Goal: Task Accomplishment & Management: Manage account settings

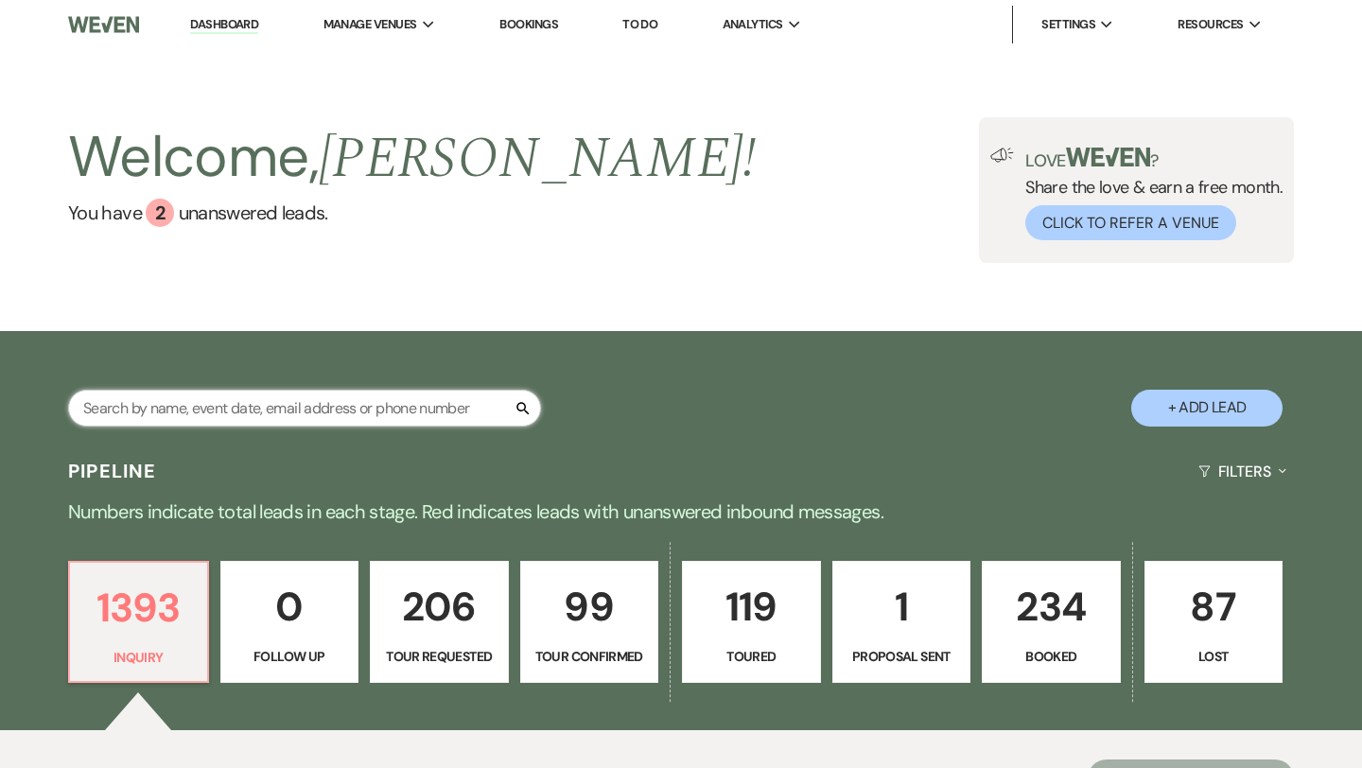
click at [283, 405] on input "text" at bounding box center [304, 408] width 473 height 37
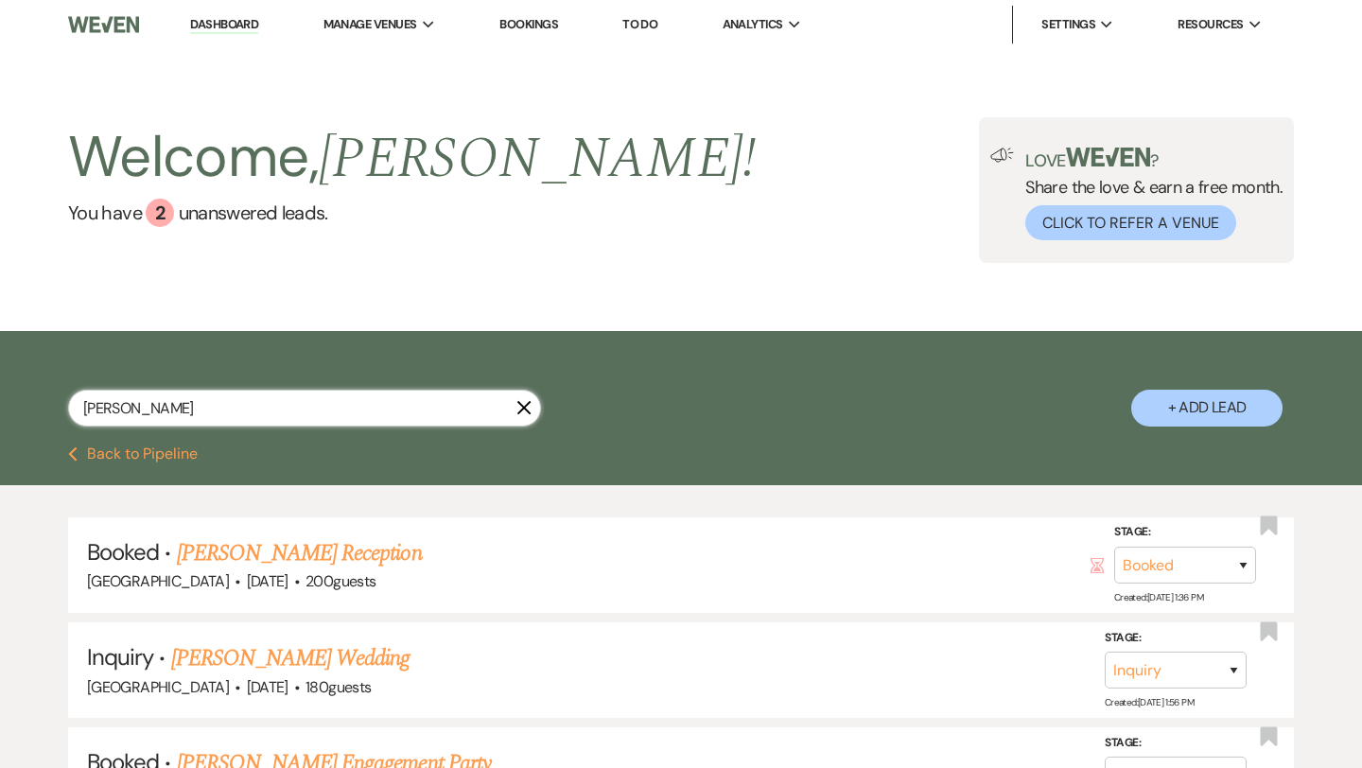
scroll to position [39, 0]
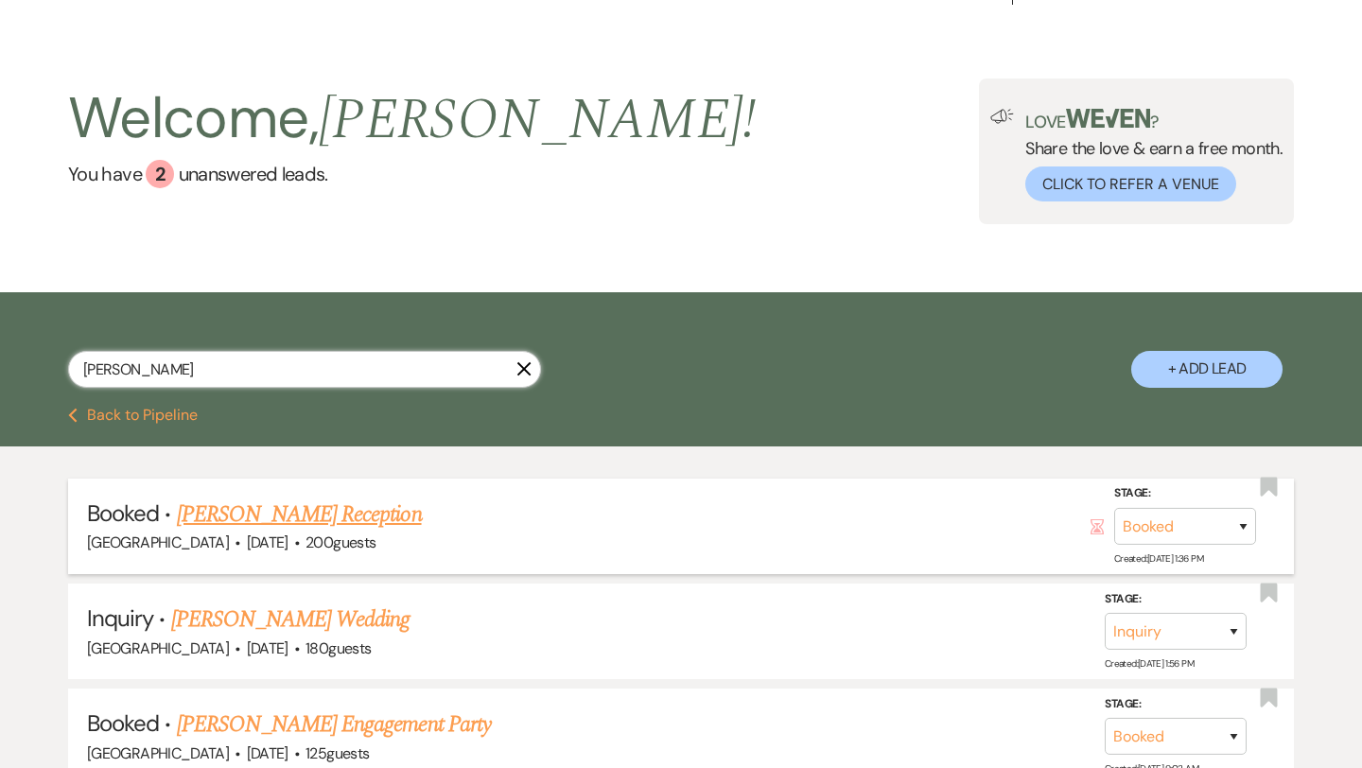
type input "[PERSON_NAME]"
click at [326, 518] on link "[PERSON_NAME] Reception" at bounding box center [299, 515] width 245 height 34
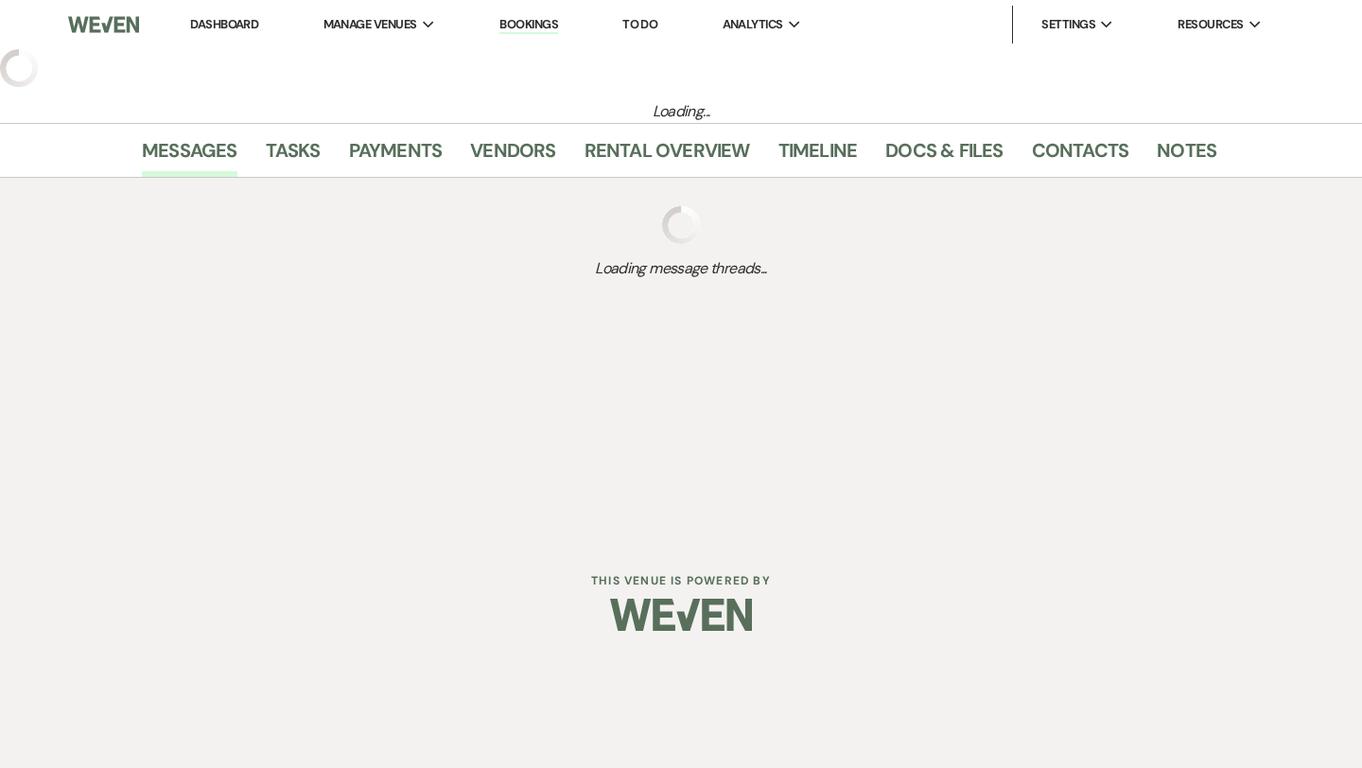
select select "20"
select select "13"
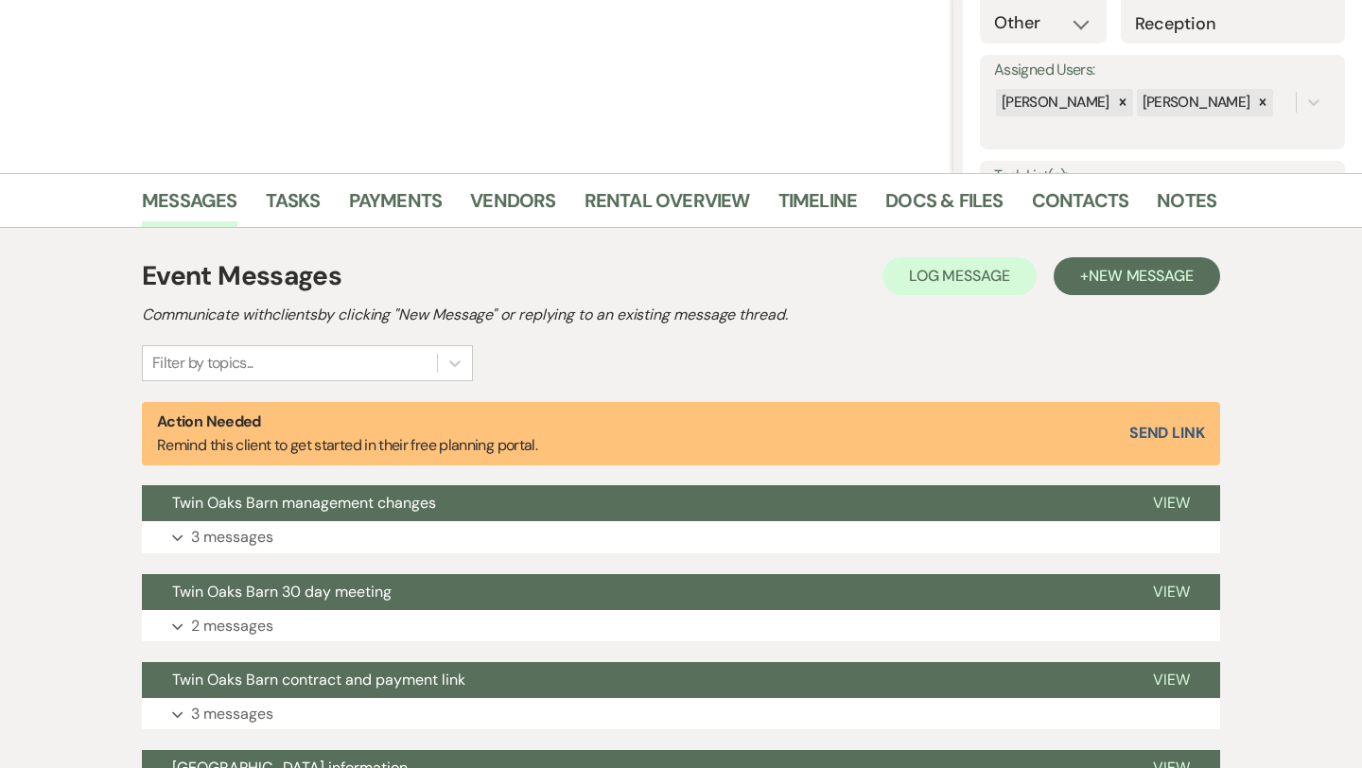
scroll to position [201, 0]
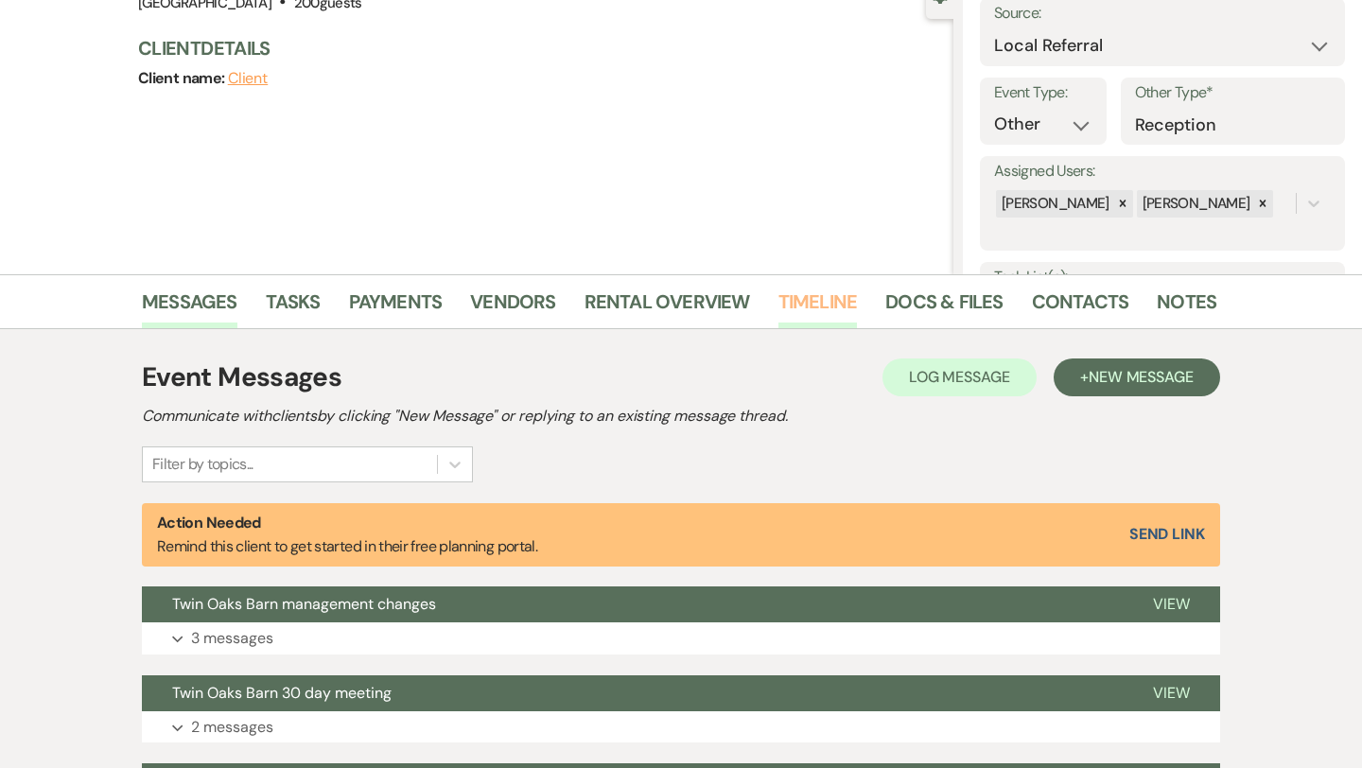
click at [795, 306] on link "Timeline" at bounding box center [817, 308] width 79 height 42
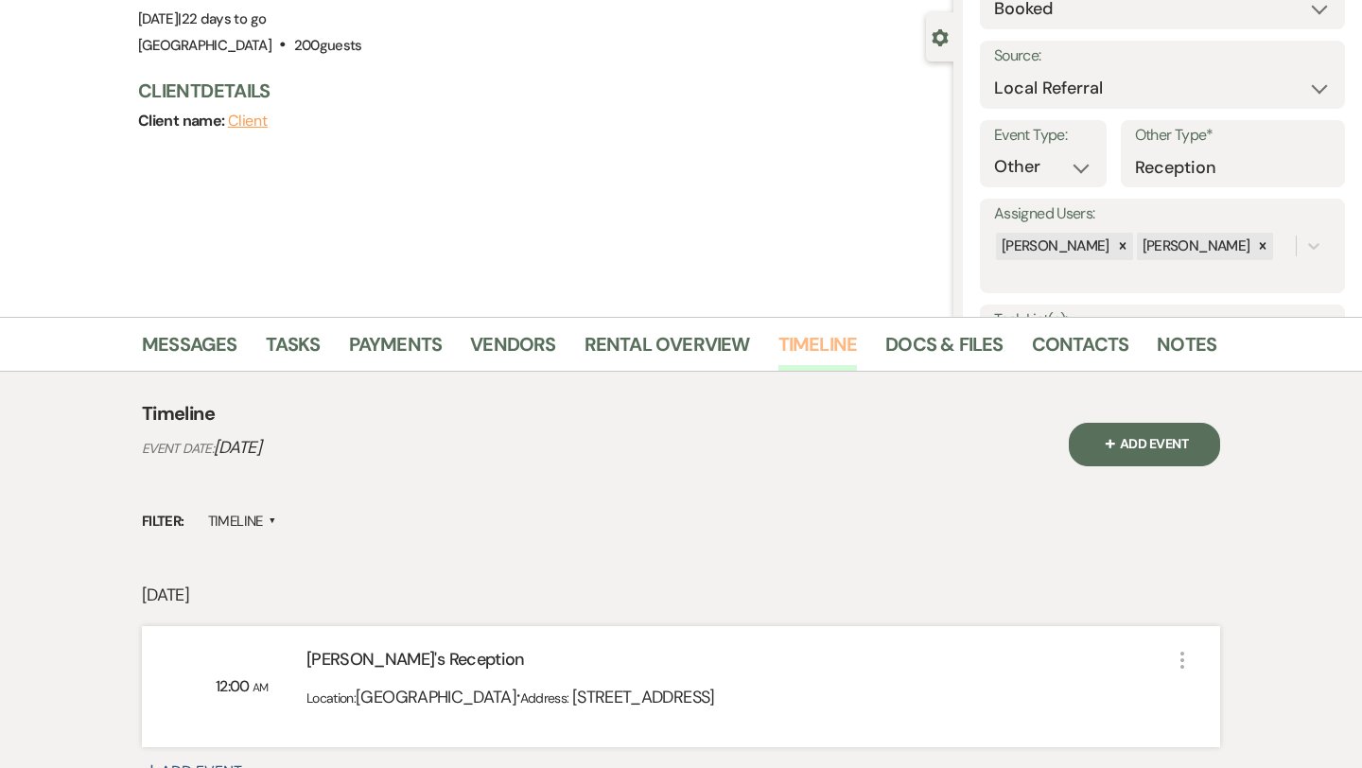
scroll to position [157, 0]
click at [905, 357] on link "Docs & Files" at bounding box center [943, 351] width 117 height 42
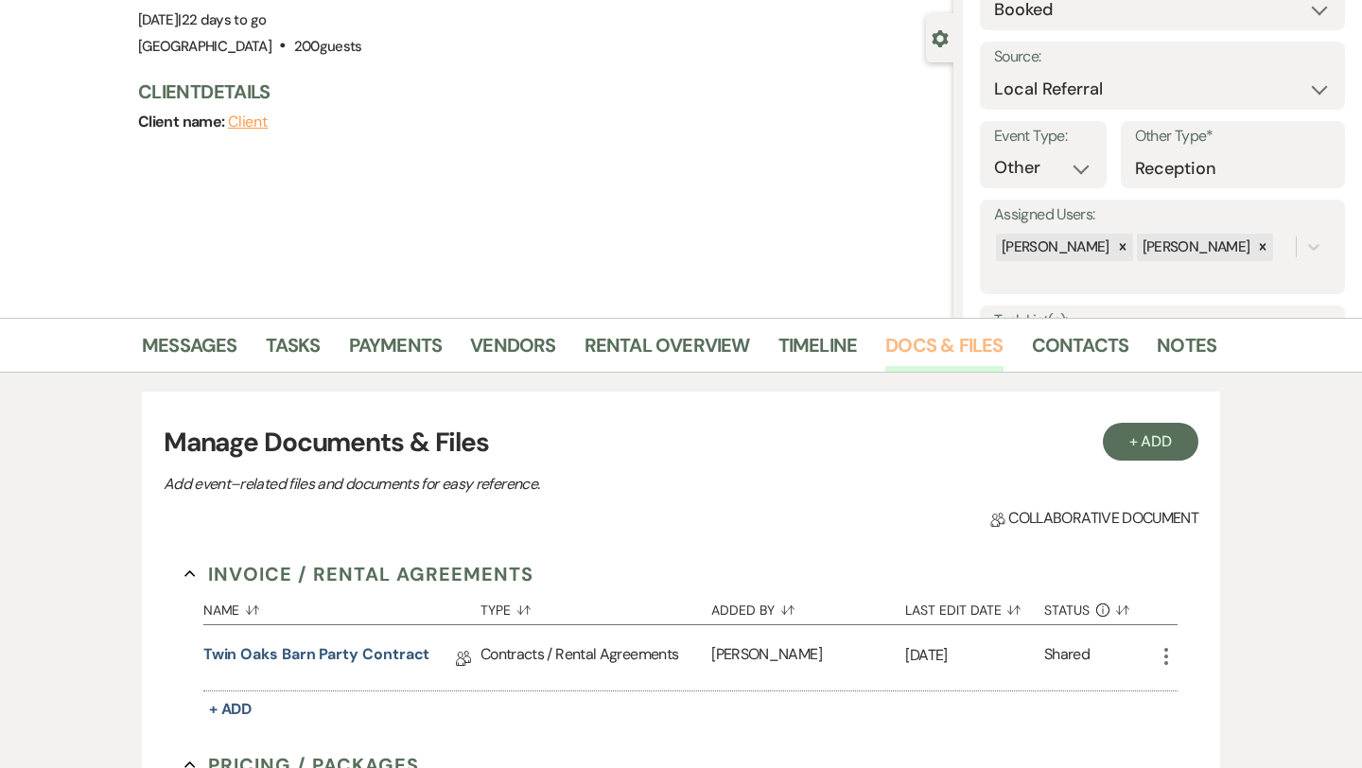
scroll to position [185, 0]
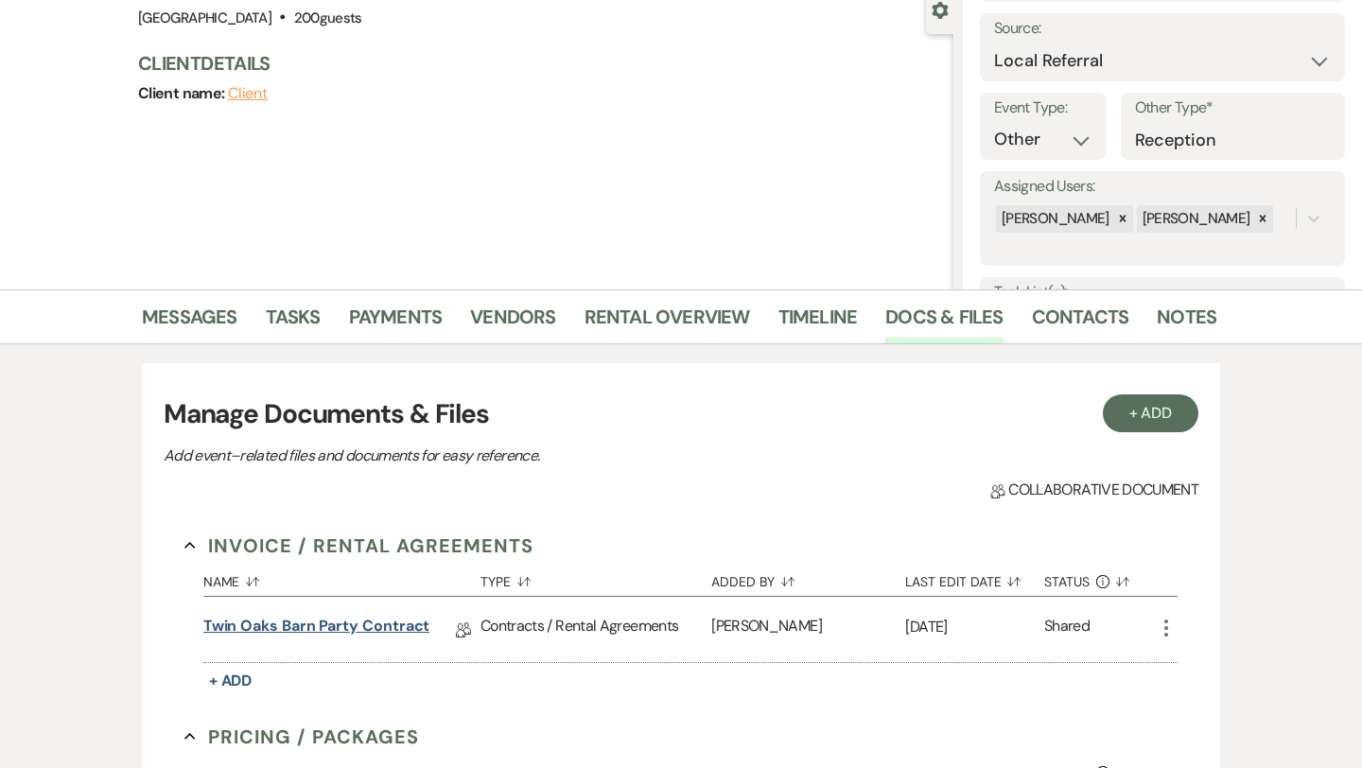
click at [341, 622] on link "Twin Oaks Barn Party contract" at bounding box center [316, 629] width 227 height 29
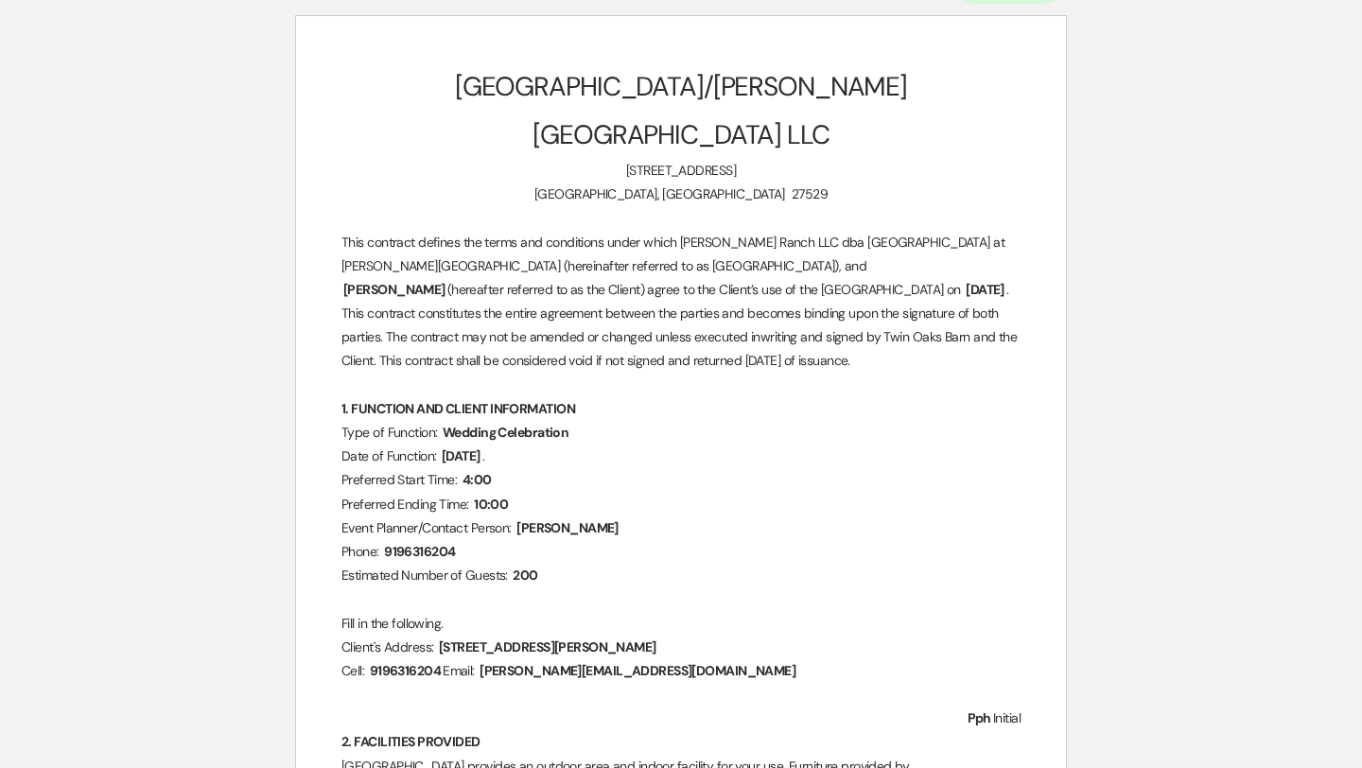
scroll to position [241, 0]
